Goal: Navigation & Orientation: Understand site structure

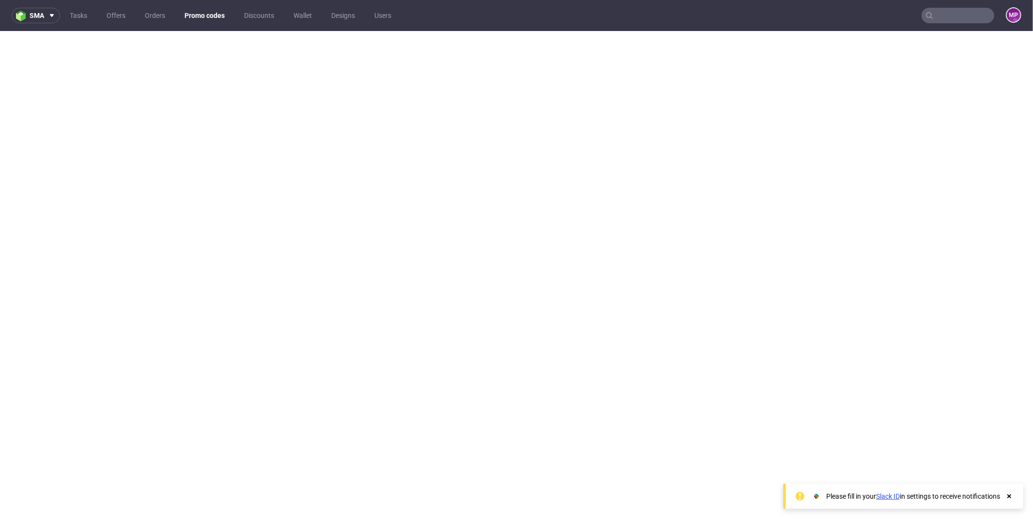
click at [94, 15] on ul "Tasks Offers Orders Promo codes Discounts Wallet Designs Users" at bounding box center [230, 16] width 341 height 16
click at [119, 15] on link "Offers" at bounding box center [116, 16] width 31 height 16
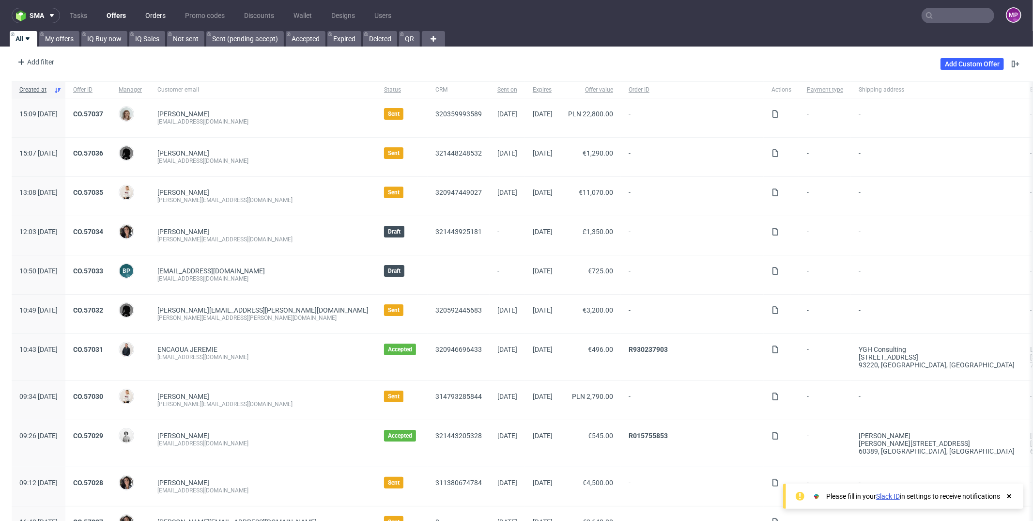
click at [157, 19] on link "Orders" at bounding box center [156, 16] width 32 height 16
